Goal: Information Seeking & Learning: Learn about a topic

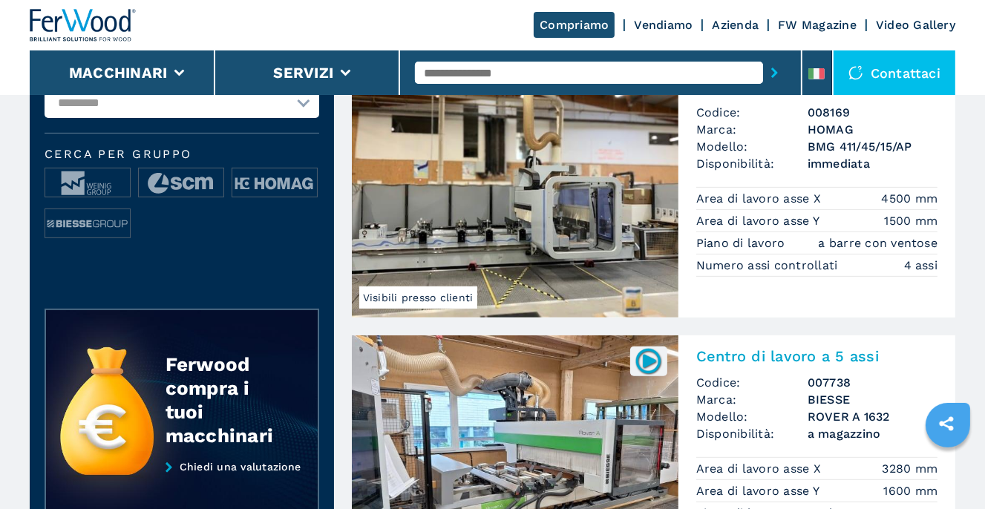
scroll to position [668, 0]
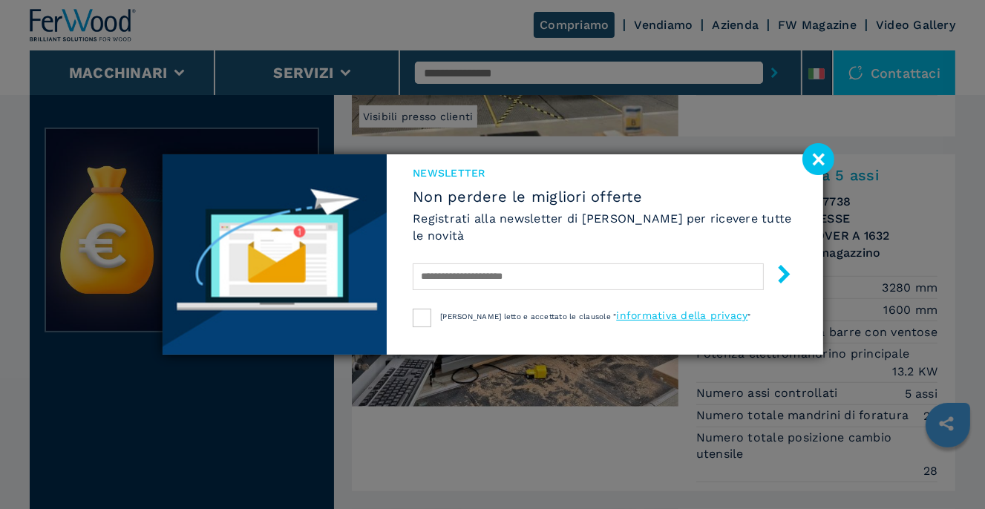
click at [814, 164] on image at bounding box center [818, 159] width 32 height 32
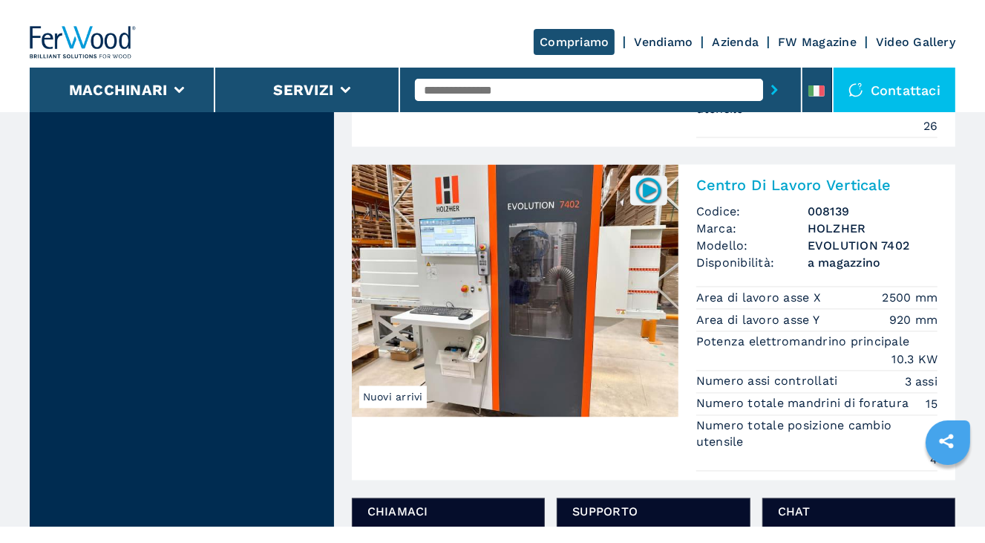
scroll to position [2524, 0]
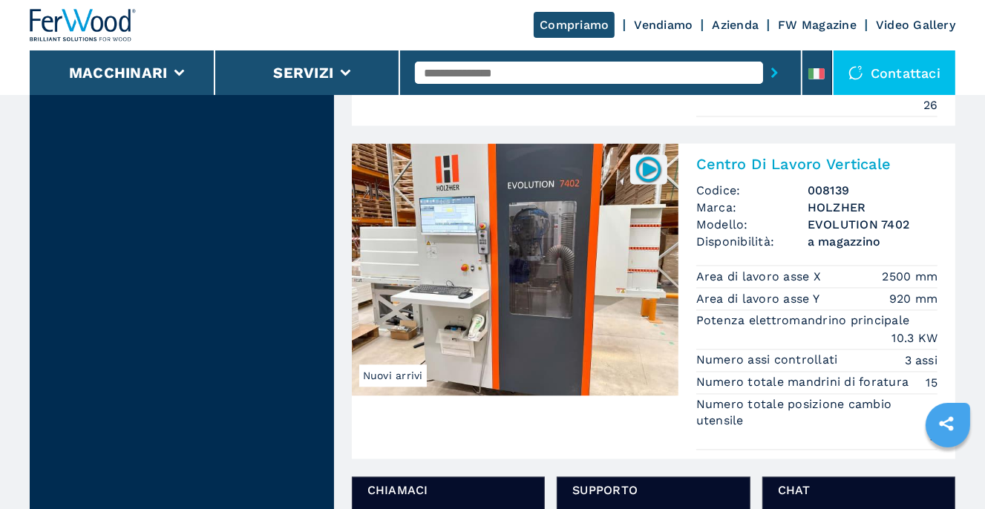
click at [518, 225] on img at bounding box center [515, 269] width 327 height 252
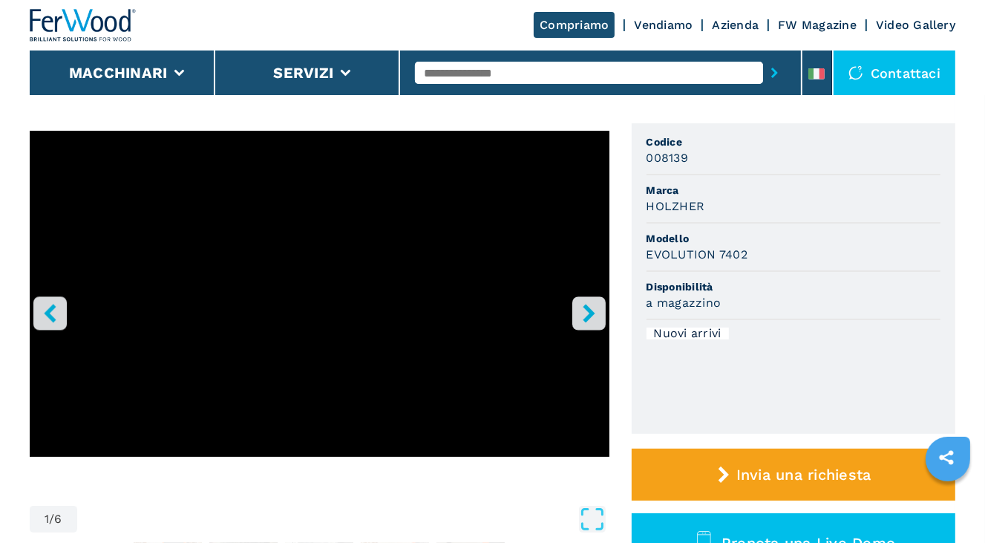
scroll to position [223, 0]
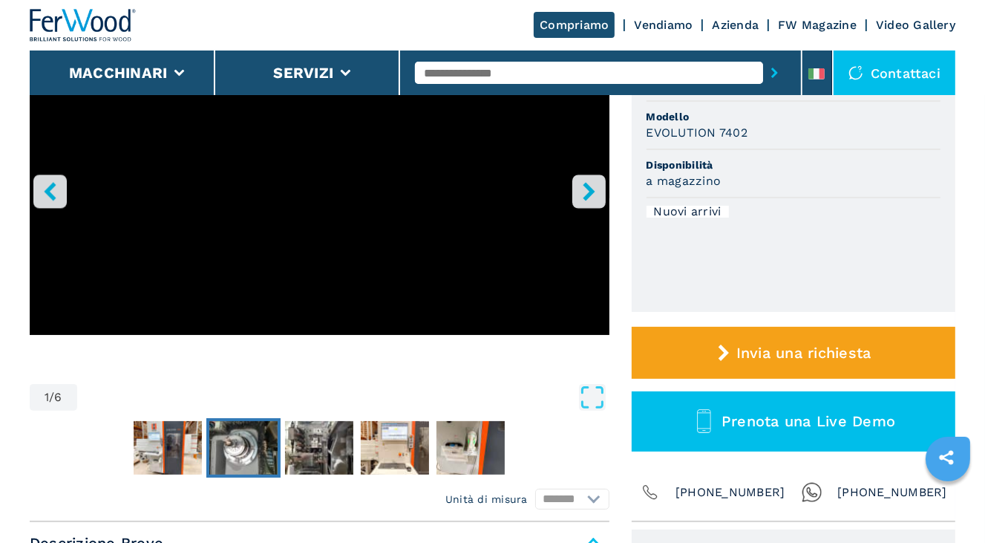
click at [235, 448] on img "Go to Slide 3" at bounding box center [243, 447] width 68 height 53
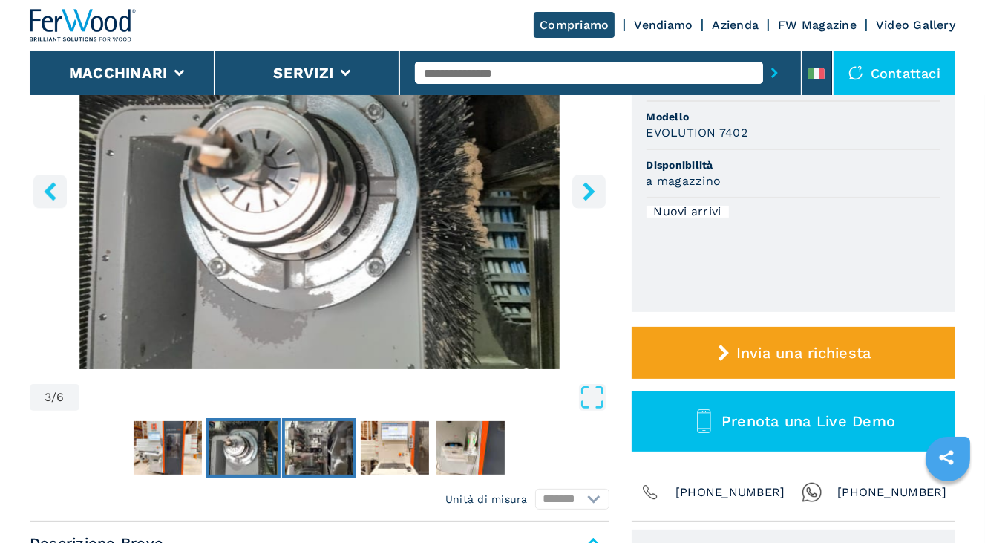
click at [341, 448] on img "Go to Slide 4" at bounding box center [319, 447] width 68 height 53
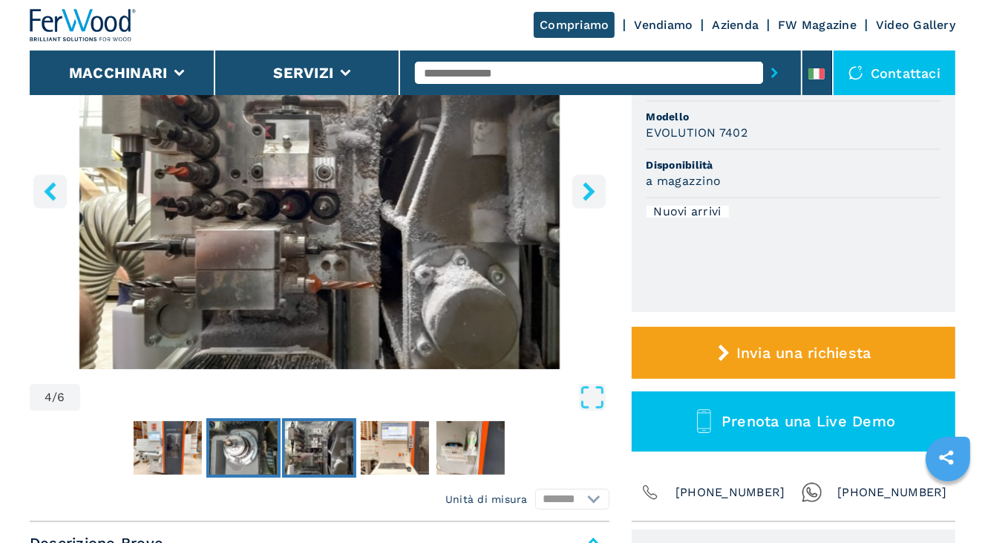
click at [229, 447] on img "Go to Slide 3" at bounding box center [243, 447] width 68 height 53
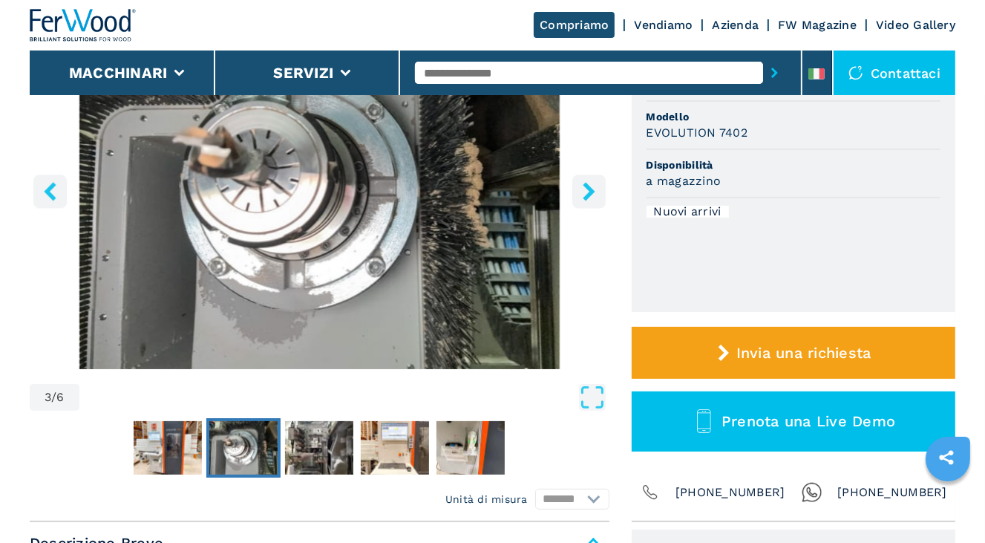
click at [588, 191] on icon "right-button" at bounding box center [589, 191] width 19 height 19
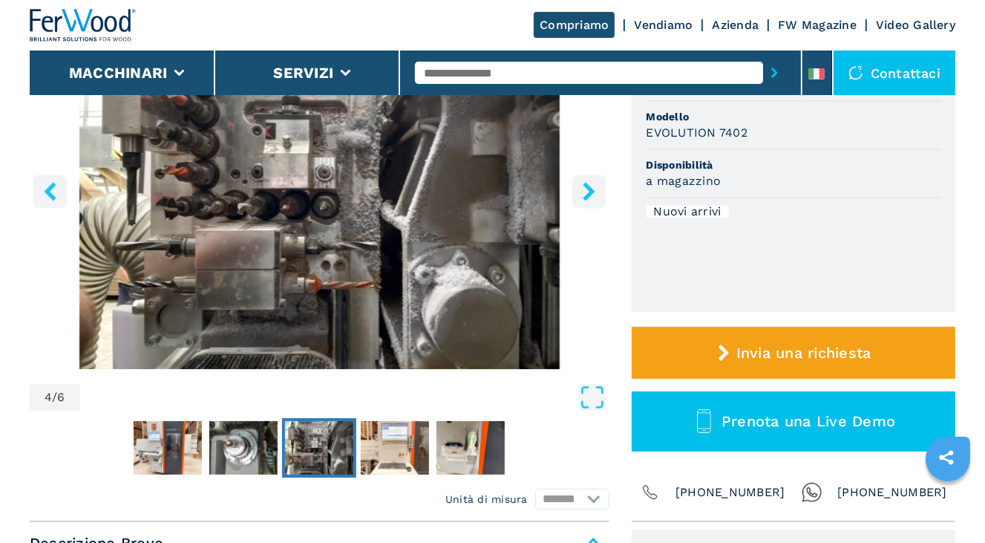
click at [588, 191] on icon "right-button" at bounding box center [589, 191] width 19 height 19
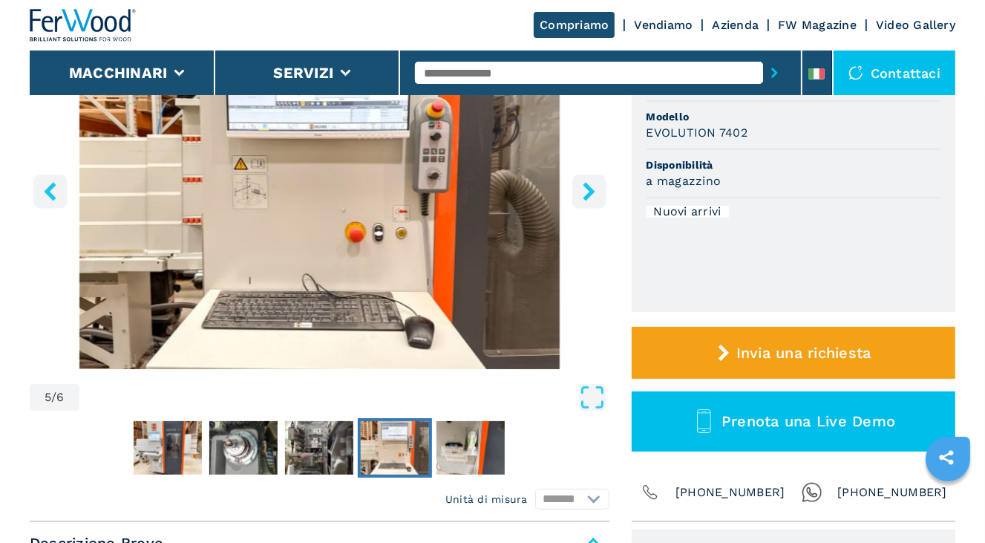
scroll to position [74, 0]
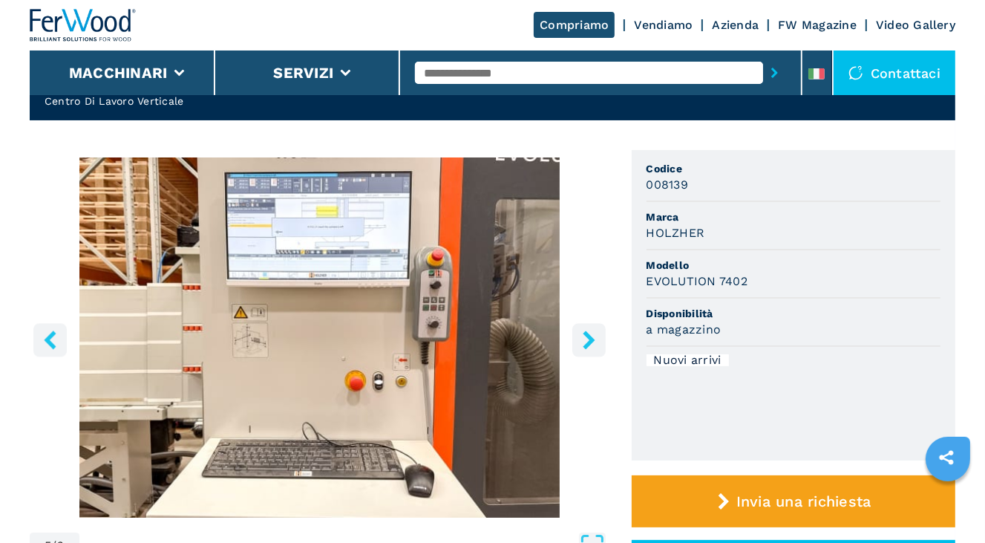
click at [591, 338] on icon "right-button" at bounding box center [589, 339] width 12 height 19
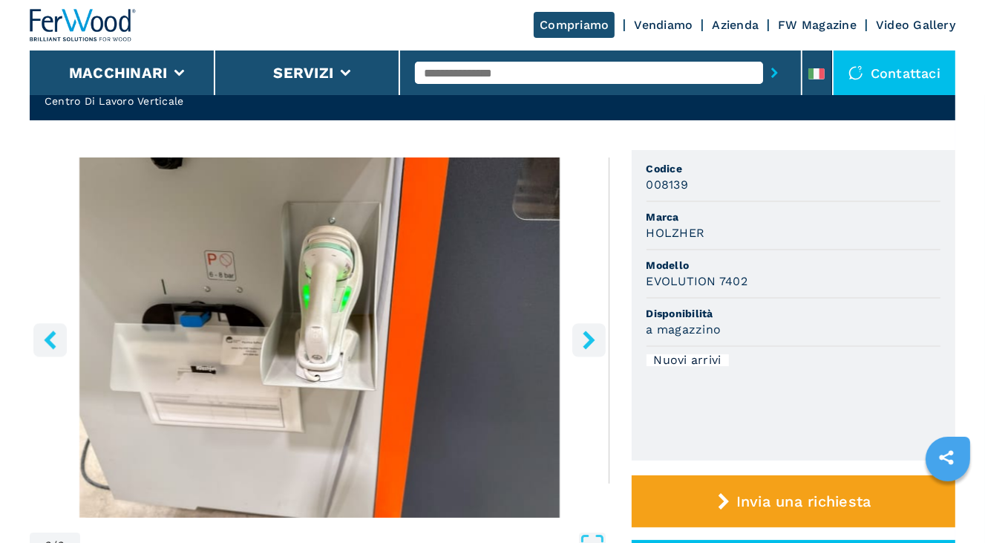
click at [591, 338] on icon "right-button" at bounding box center [589, 339] width 12 height 19
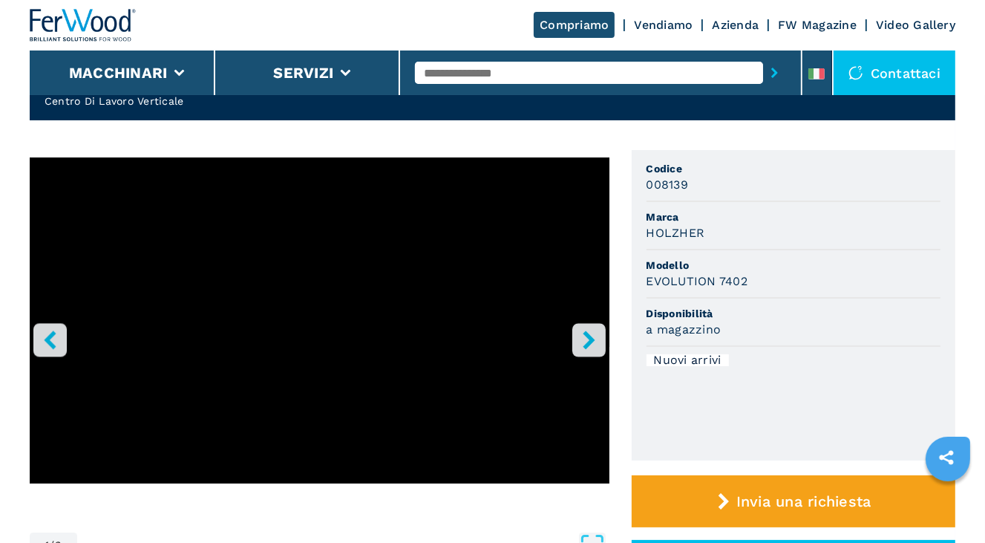
select select "**********"
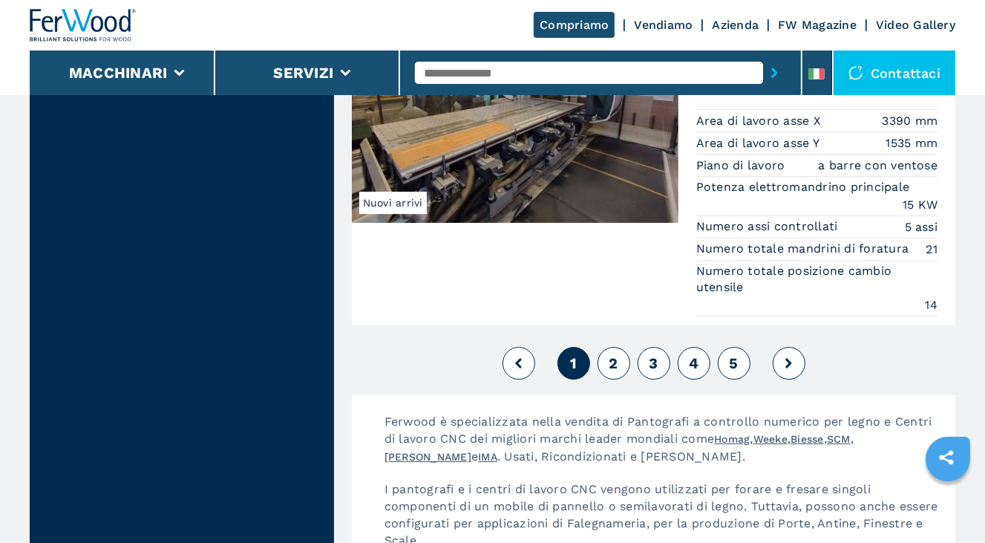
scroll to position [4246, 0]
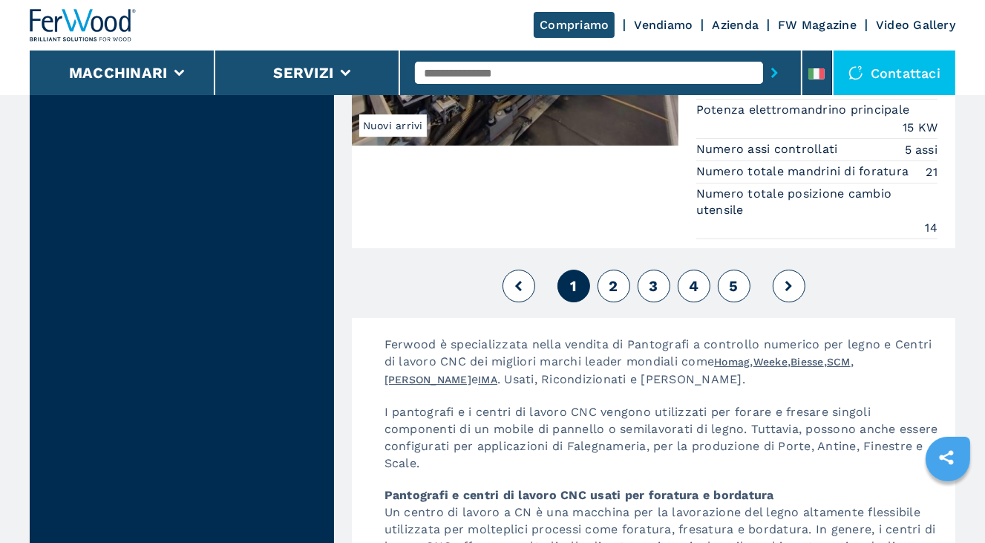
click at [613, 277] on span "2" at bounding box center [613, 286] width 9 height 18
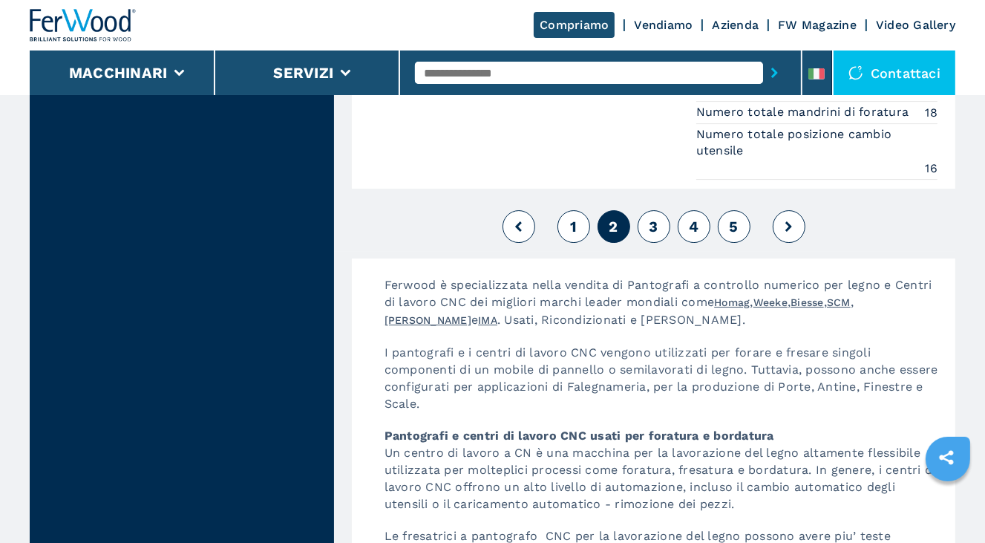
scroll to position [4008, 0]
